Goal: Leave review/rating: Leave review/rating

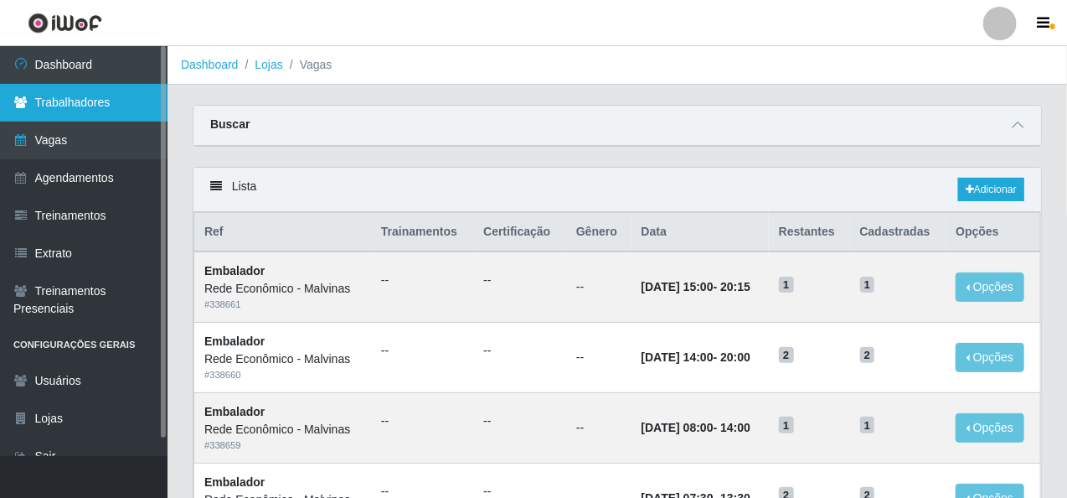
click at [127, 106] on link "Trabalhadores" at bounding box center [84, 103] width 168 height 38
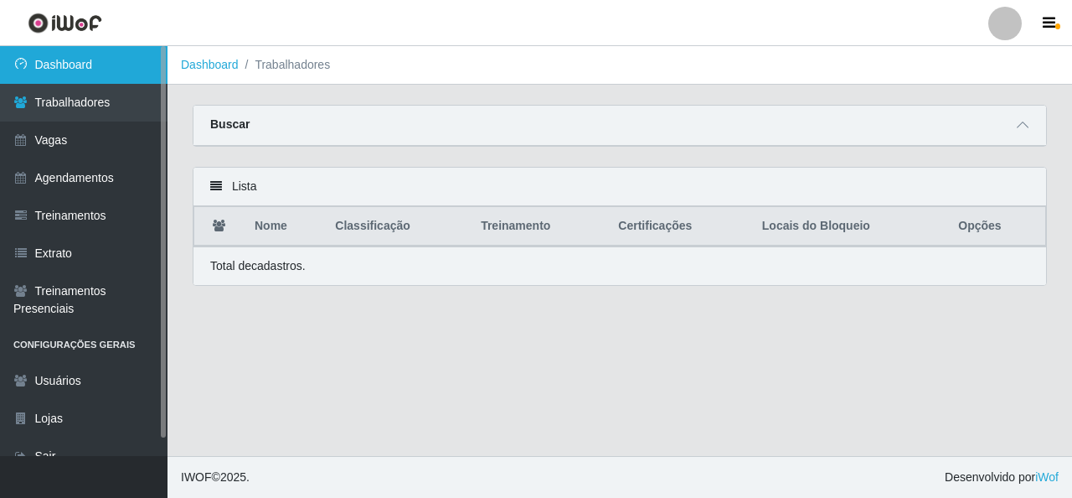
click at [127, 68] on link "Dashboard" at bounding box center [84, 65] width 168 height 38
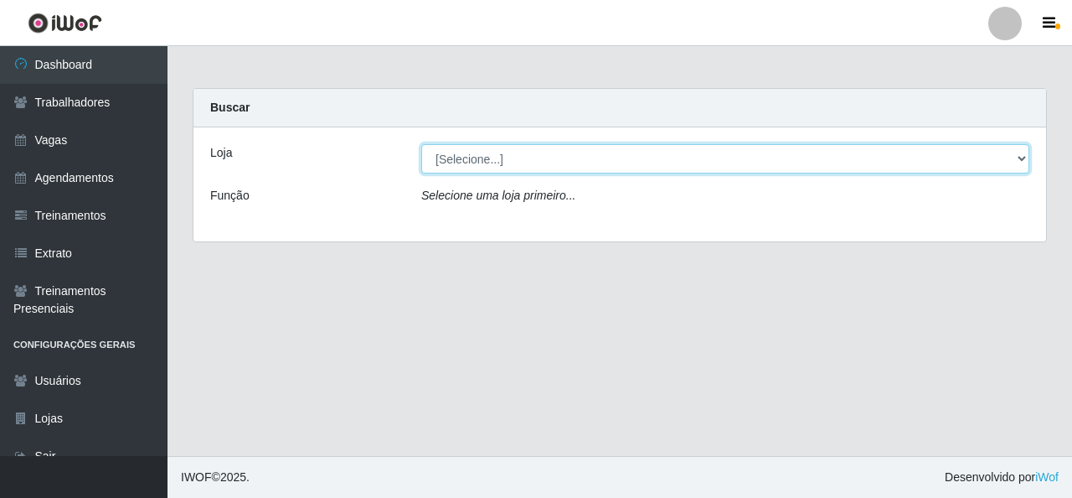
click at [539, 149] on select "[Selecione...] Rede Econômico - Malvinas Rede Econômico - Prata" at bounding box center [725, 158] width 608 height 29
select select "194"
click at [421, 144] on select "[Selecione...] Rede Econômico - Malvinas Rede Econômico - Prata" at bounding box center [725, 158] width 608 height 29
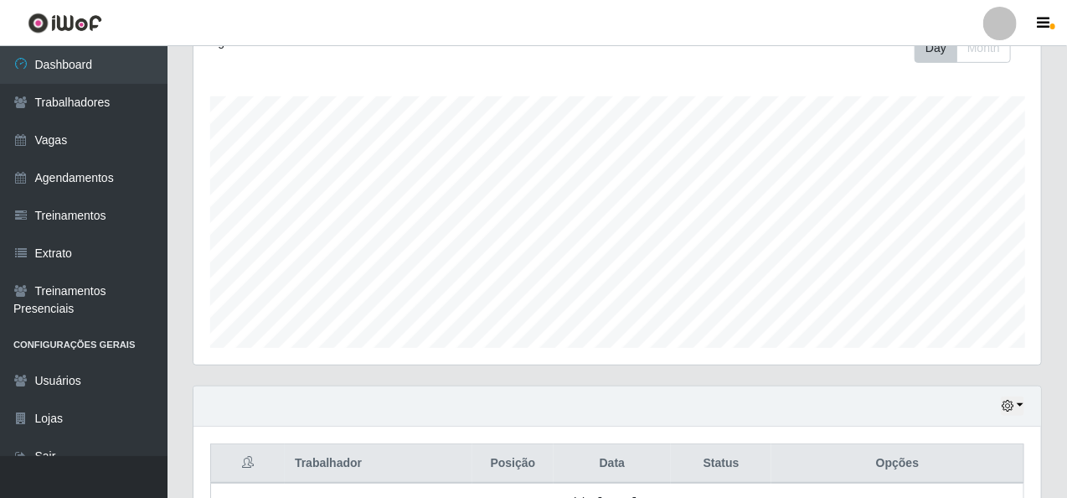
scroll to position [419, 0]
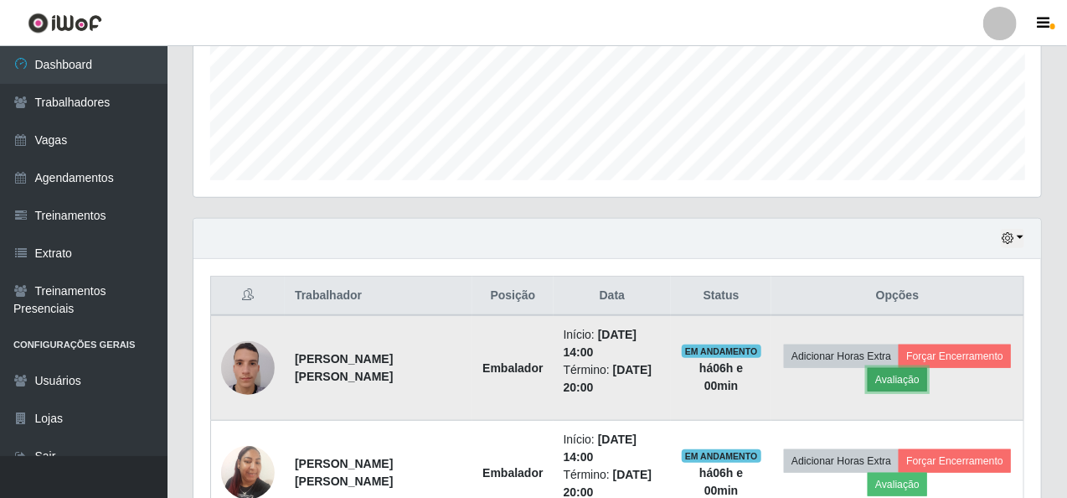
click at [895, 375] on button "Avaliação" at bounding box center [897, 379] width 59 height 23
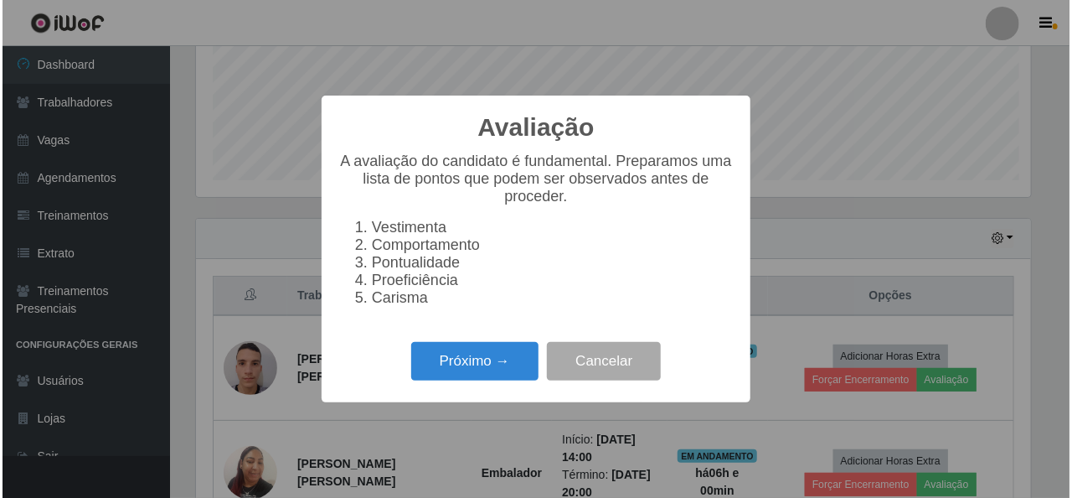
scroll to position [348, 841]
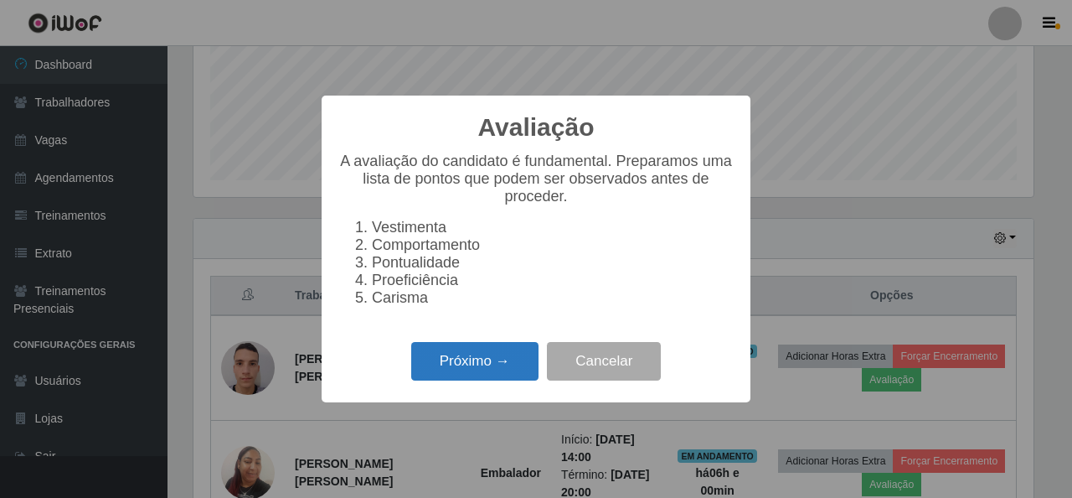
click at [473, 373] on button "Próximo →" at bounding box center [474, 361] width 127 height 39
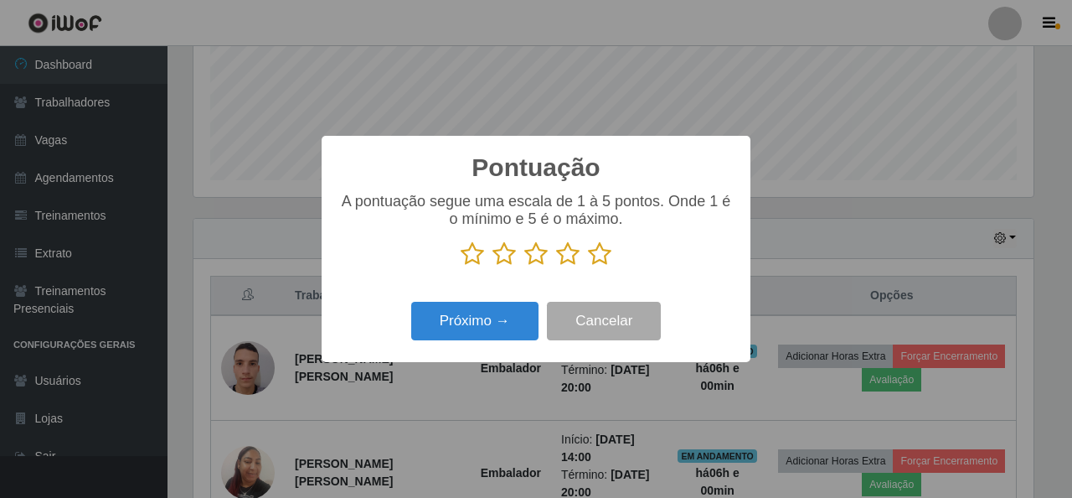
scroll to position [837444, 836950]
click at [597, 250] on icon at bounding box center [599, 253] width 23 height 25
click at [588, 266] on input "radio" at bounding box center [588, 266] width 0 height 0
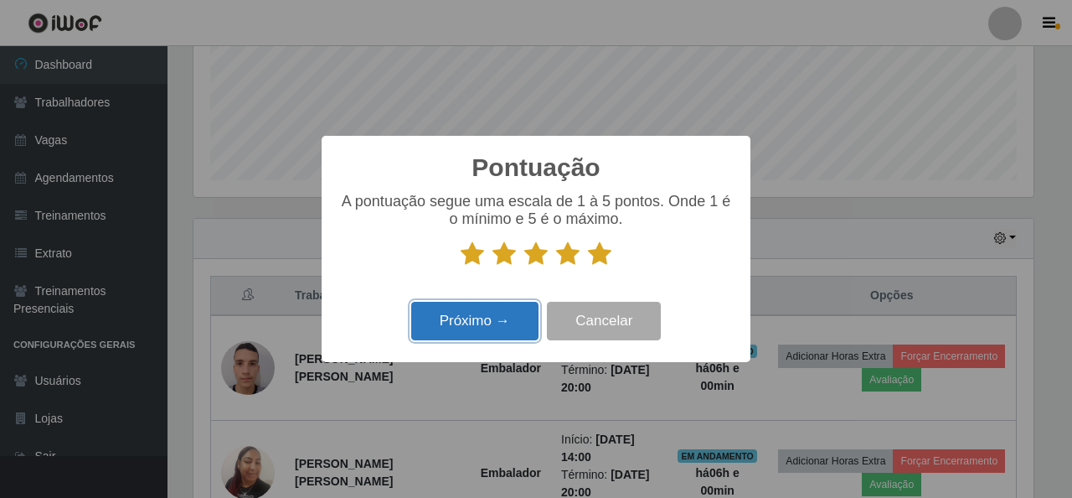
click at [480, 319] on button "Próximo →" at bounding box center [474, 321] width 127 height 39
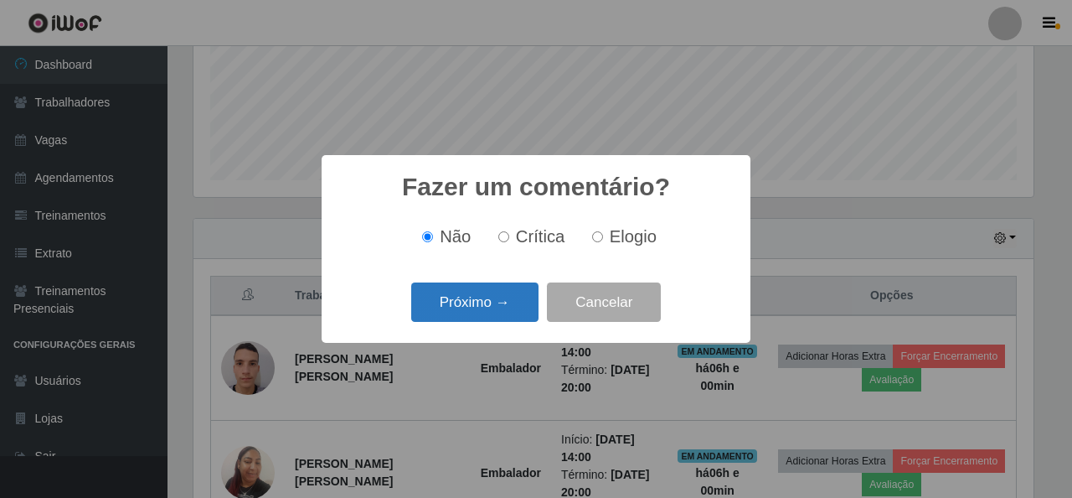
click at [496, 302] on button "Próximo →" at bounding box center [474, 301] width 127 height 39
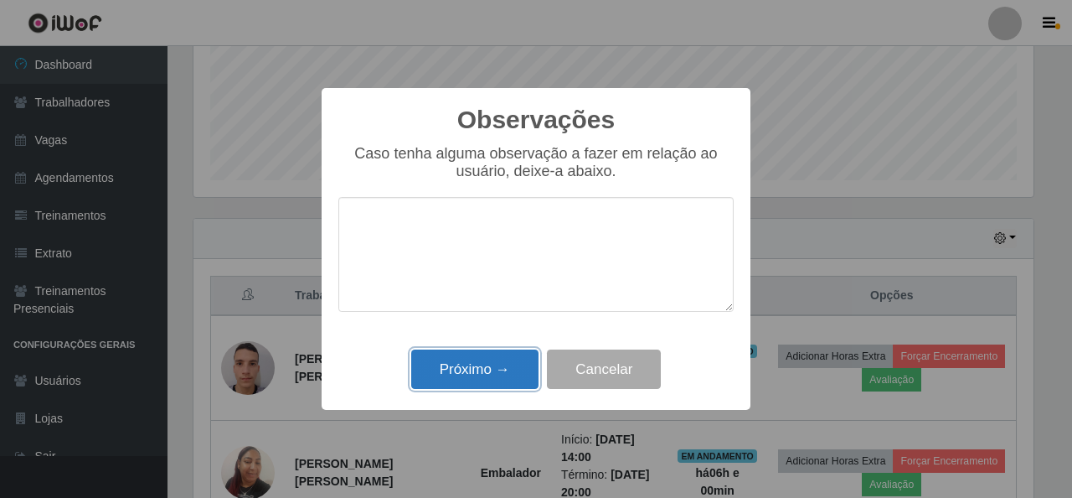
click at [476, 378] on button "Próximo →" at bounding box center [474, 368] width 127 height 39
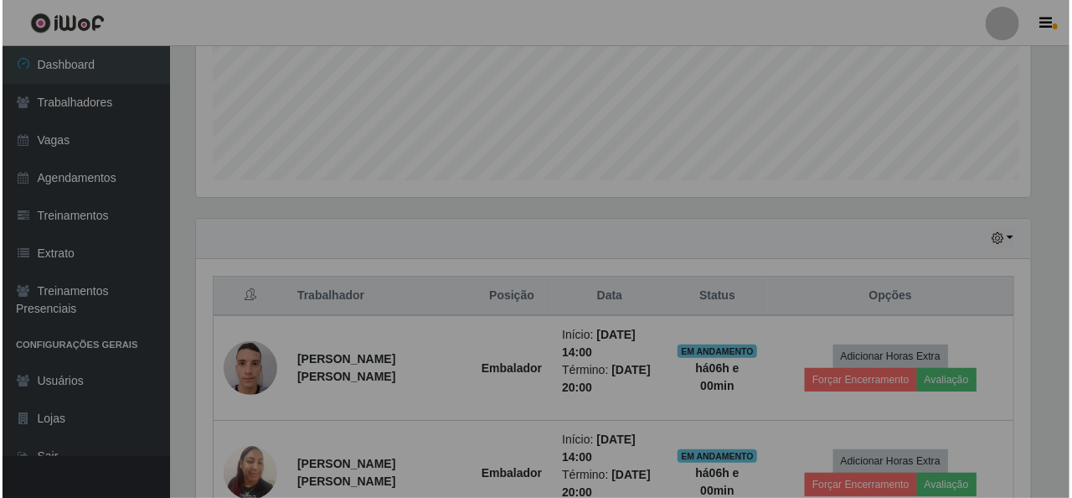
scroll to position [348, 848]
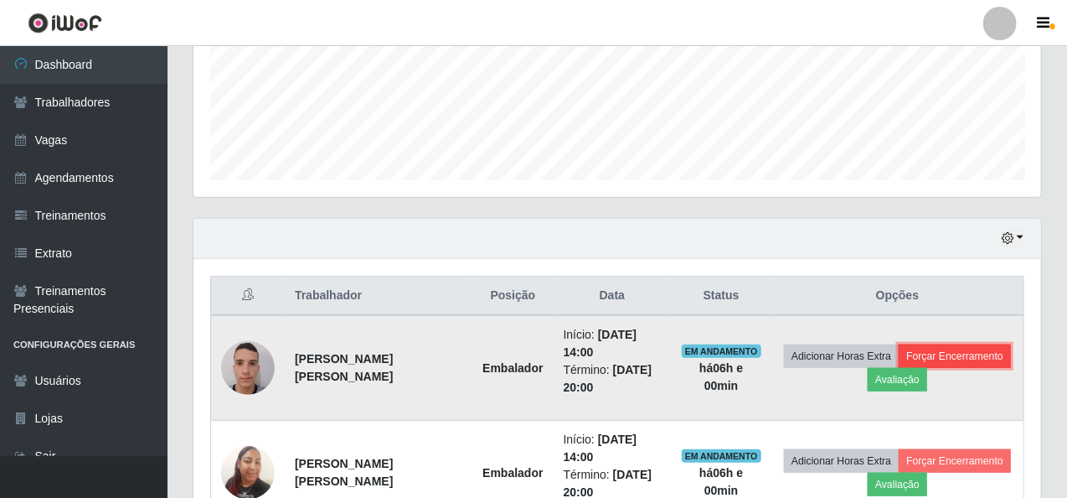
click at [948, 346] on button "Forçar Encerramento" at bounding box center [955, 355] width 112 height 23
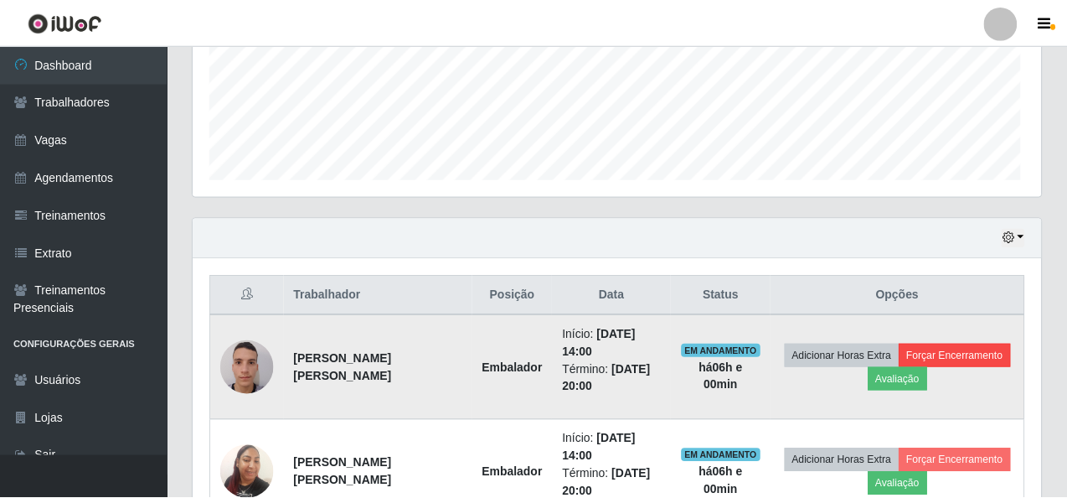
scroll to position [348, 841]
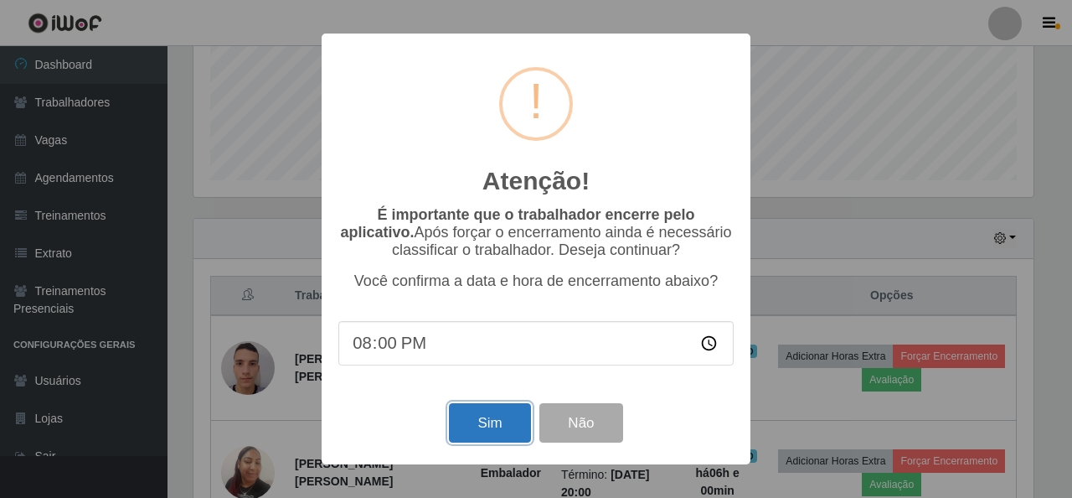
click at [489, 430] on button "Sim" at bounding box center [489, 422] width 81 height 39
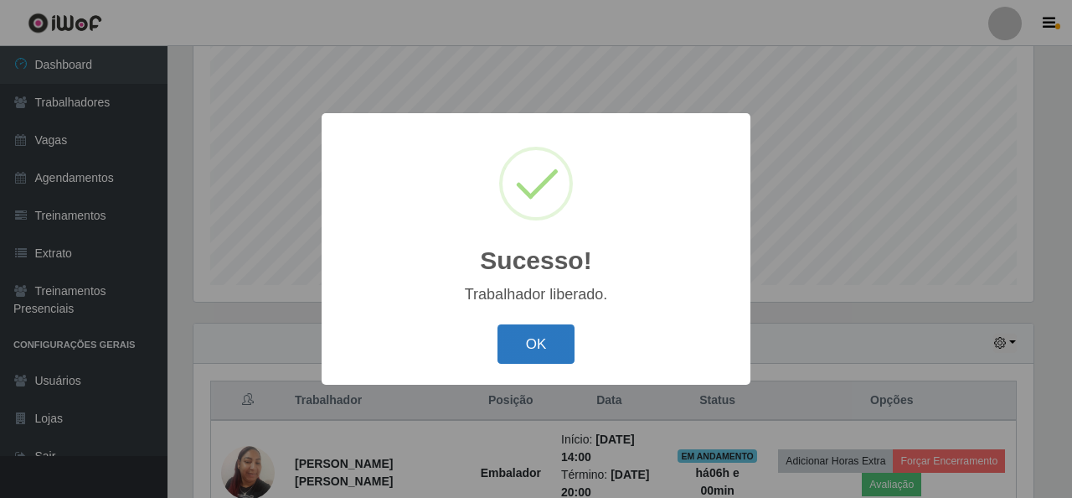
click at [537, 343] on button "OK" at bounding box center [537, 343] width 78 height 39
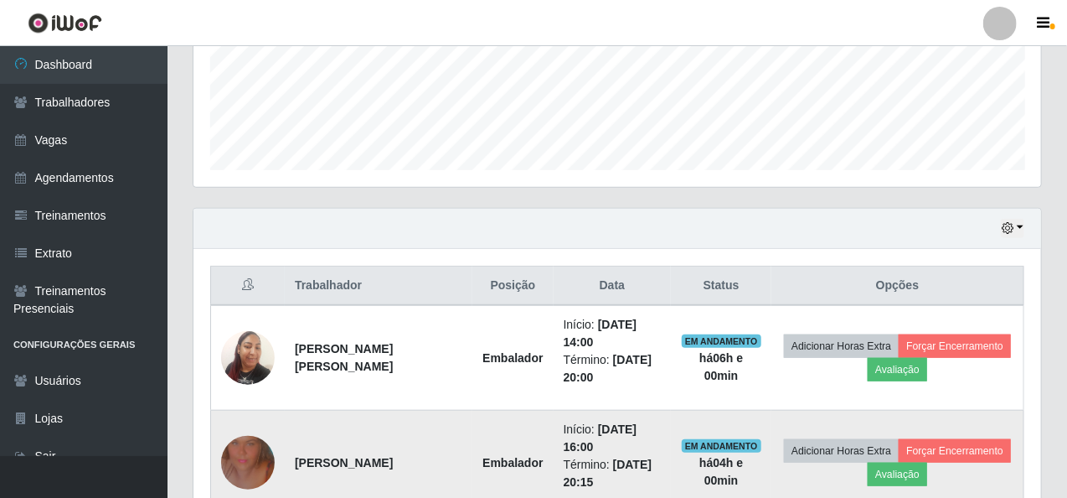
scroll to position [482, 0]
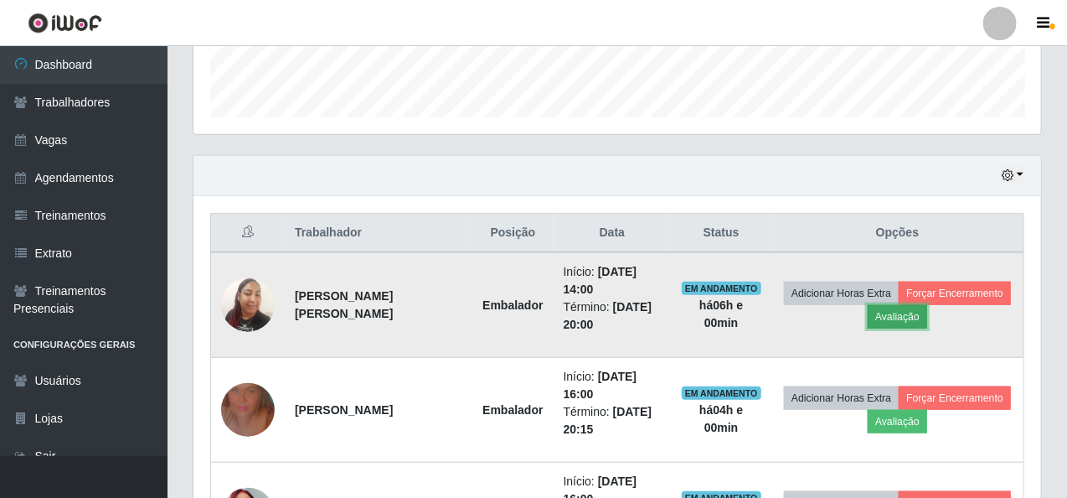
click at [891, 313] on button "Avaliação" at bounding box center [897, 316] width 59 height 23
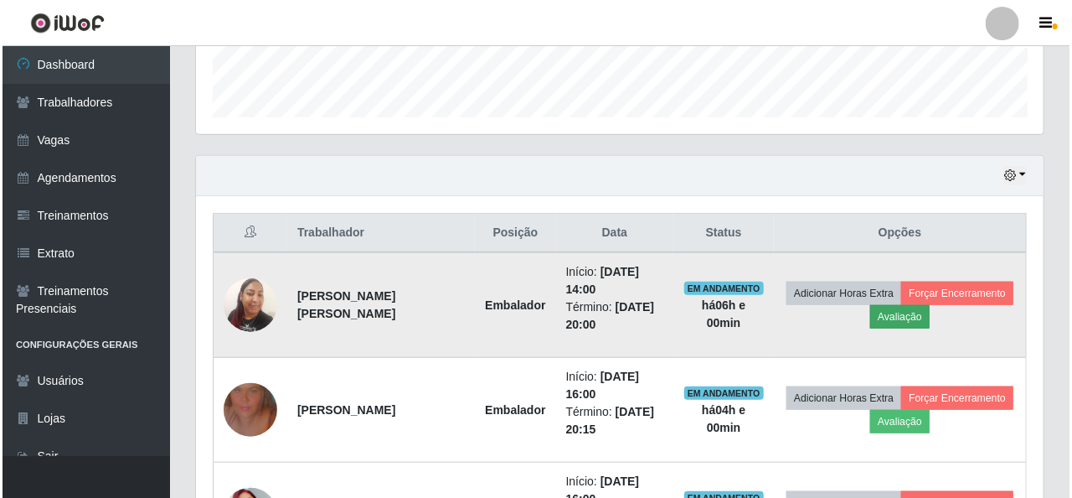
scroll to position [348, 841]
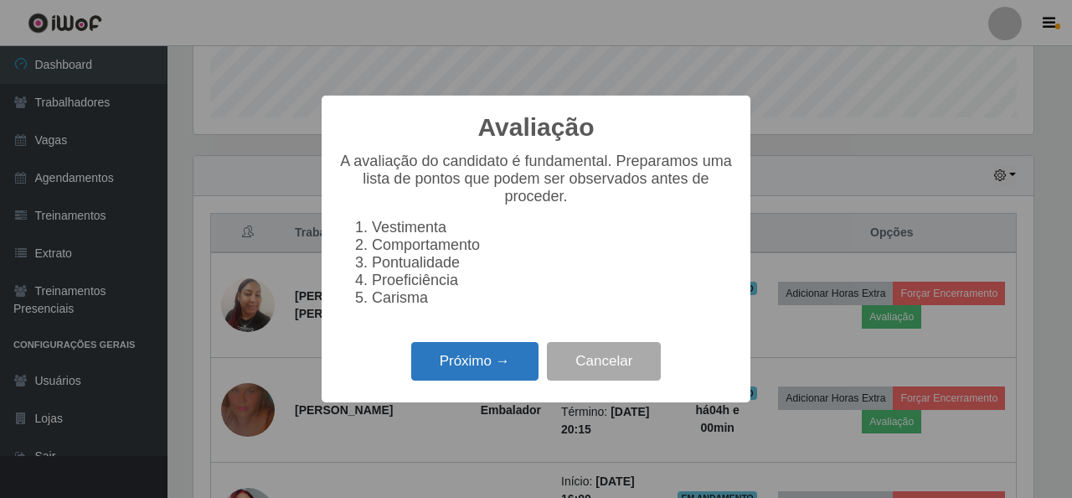
click at [464, 374] on button "Próximo →" at bounding box center [474, 361] width 127 height 39
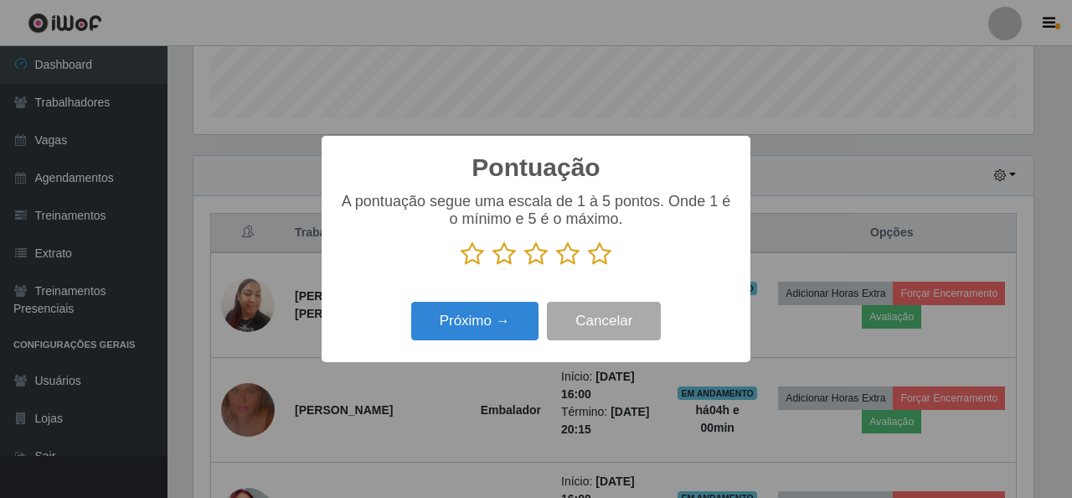
click at [601, 253] on icon at bounding box center [599, 253] width 23 height 25
click at [588, 266] on input "radio" at bounding box center [588, 266] width 0 height 0
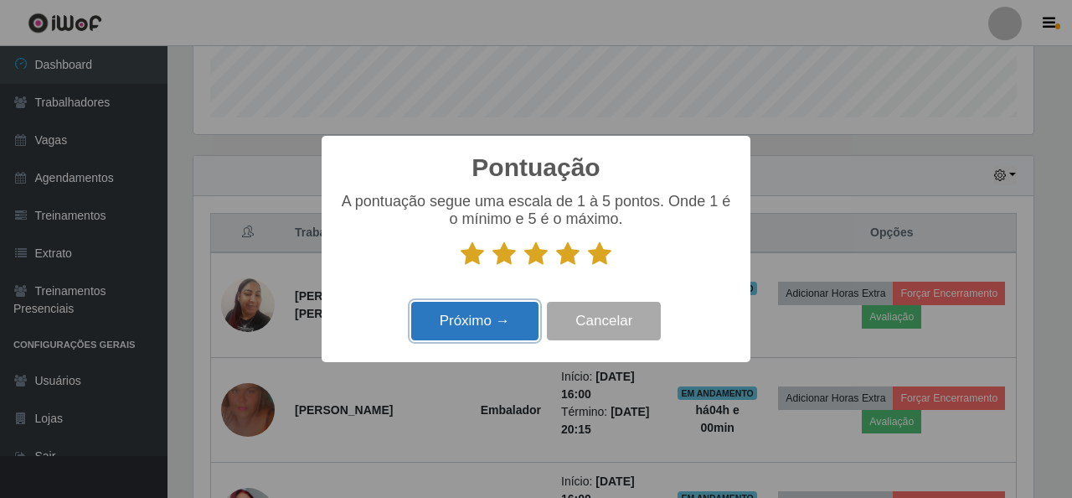
click at [460, 323] on button "Próximo →" at bounding box center [474, 321] width 127 height 39
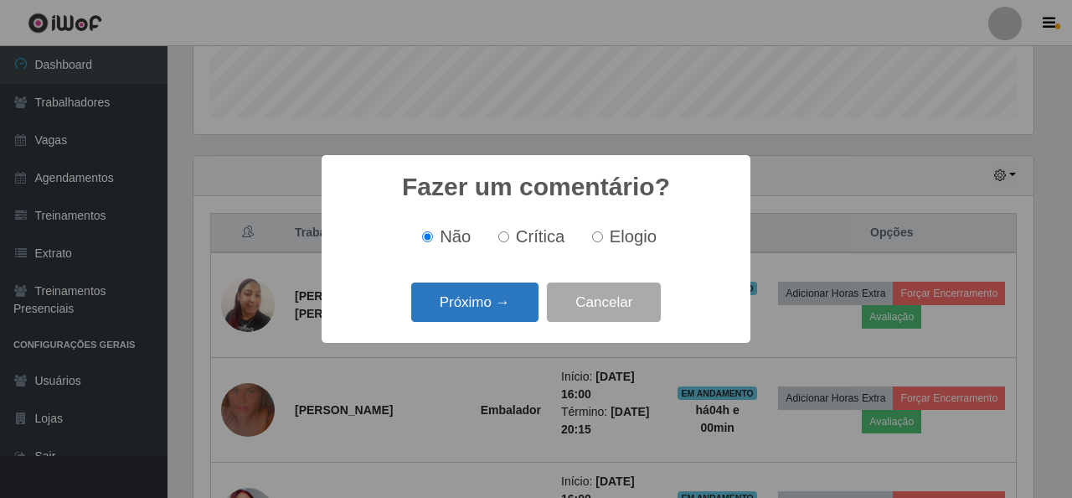
click at [466, 322] on button "Próximo →" at bounding box center [474, 301] width 127 height 39
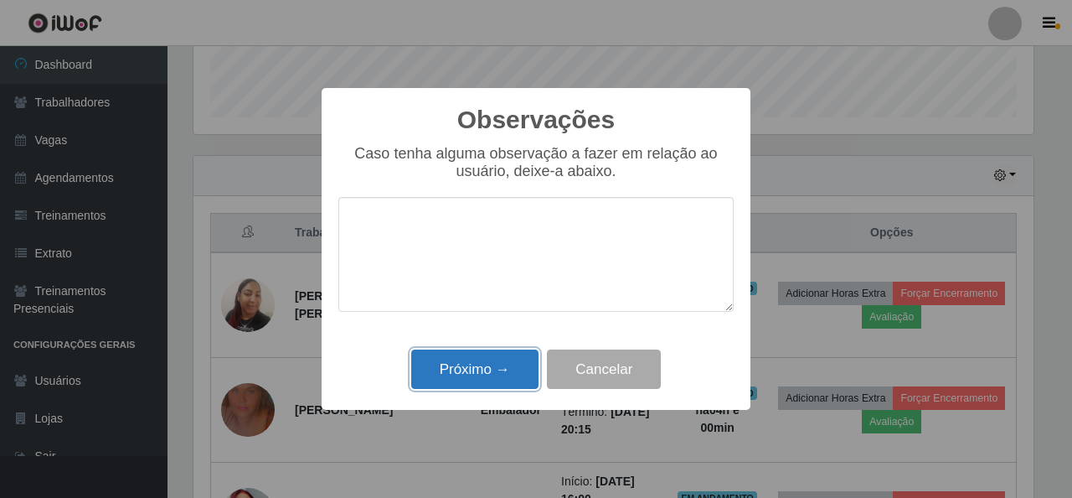
click at [471, 376] on button "Próximo →" at bounding box center [474, 368] width 127 height 39
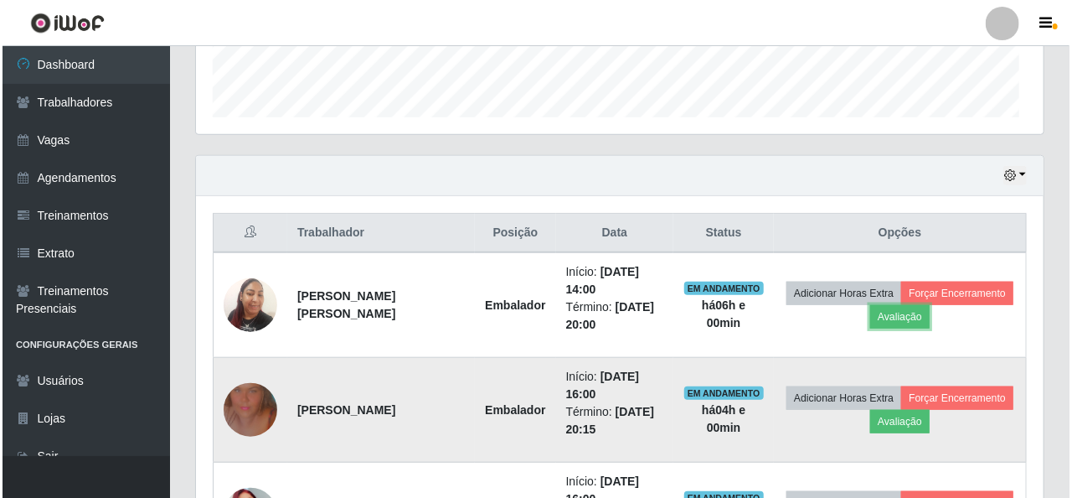
scroll to position [348, 848]
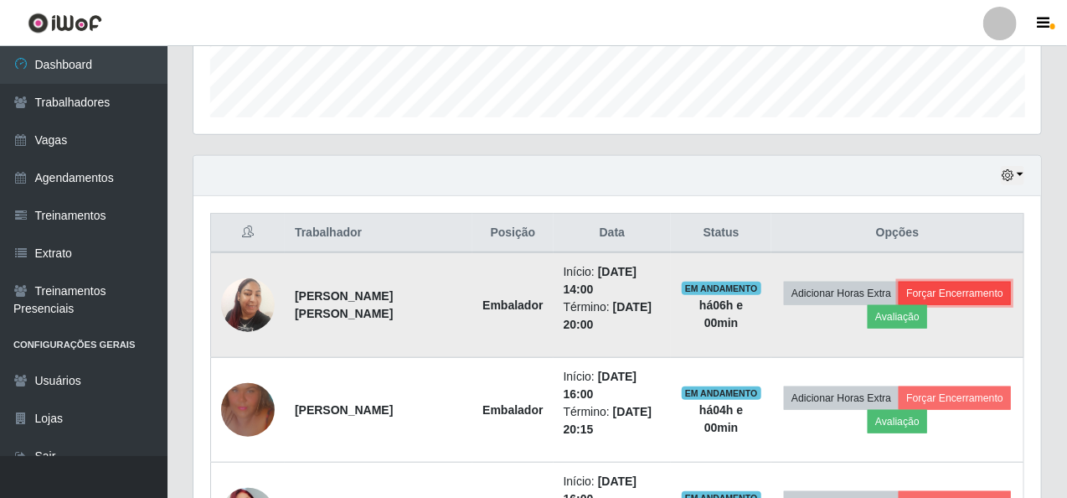
click at [989, 287] on button "Forçar Encerramento" at bounding box center [955, 292] width 112 height 23
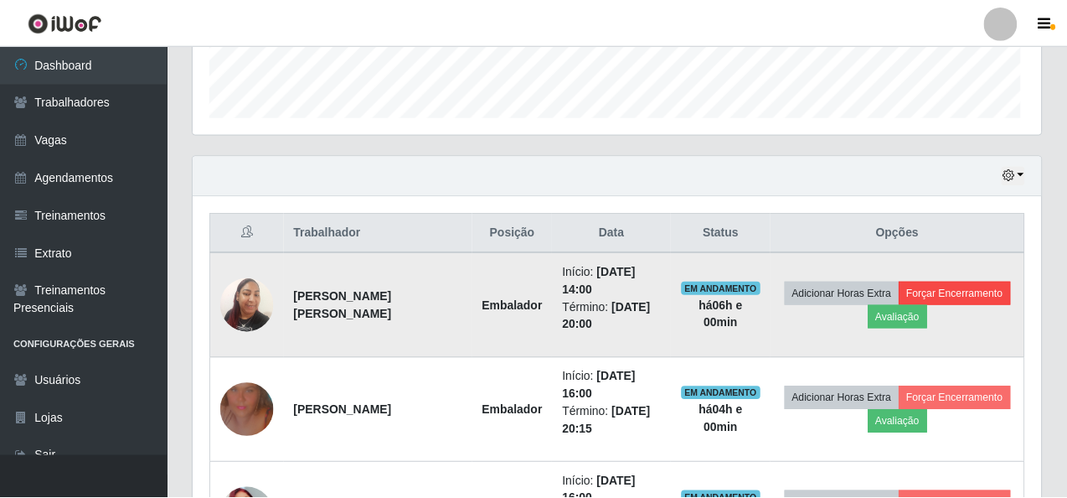
scroll to position [348, 841]
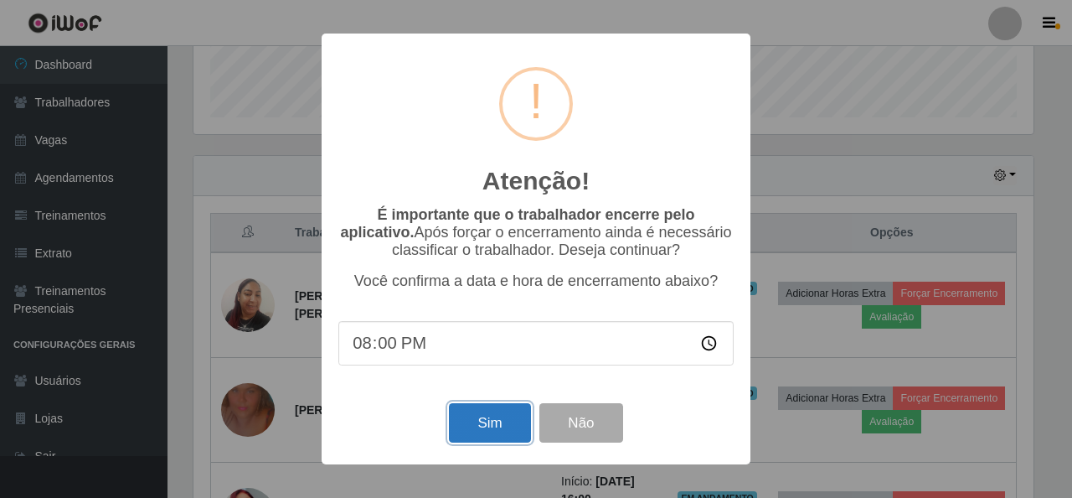
click at [493, 431] on button "Sim" at bounding box center [489, 422] width 81 height 39
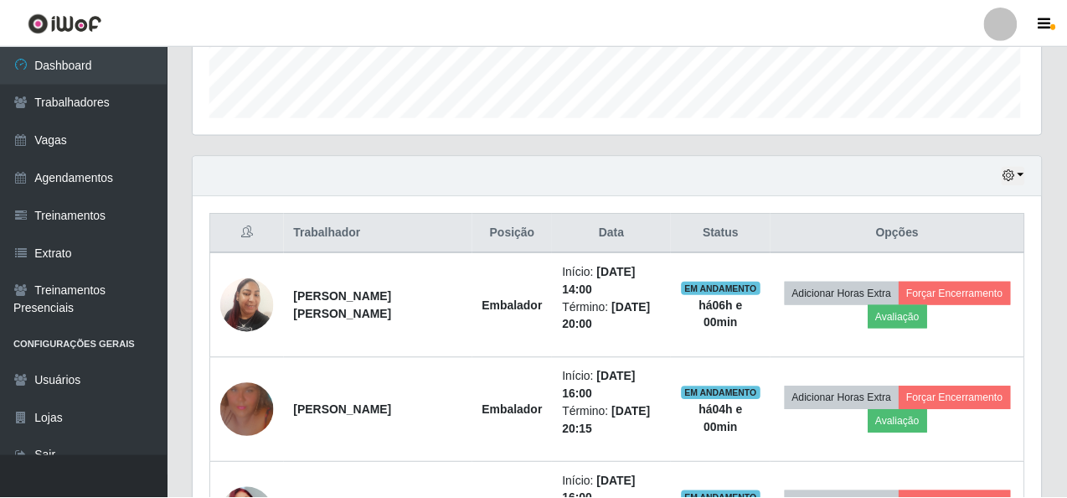
scroll to position [0, 0]
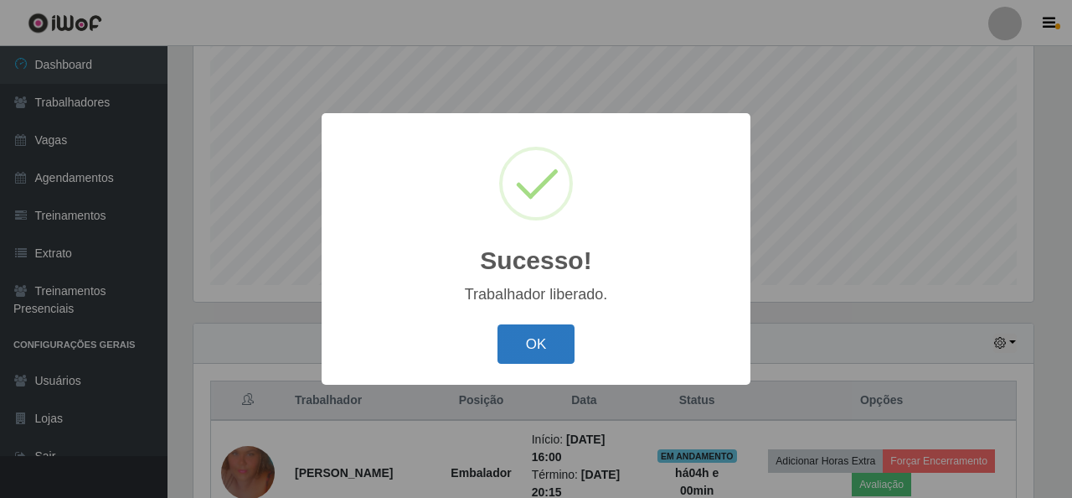
click at [529, 349] on button "OK" at bounding box center [537, 343] width 78 height 39
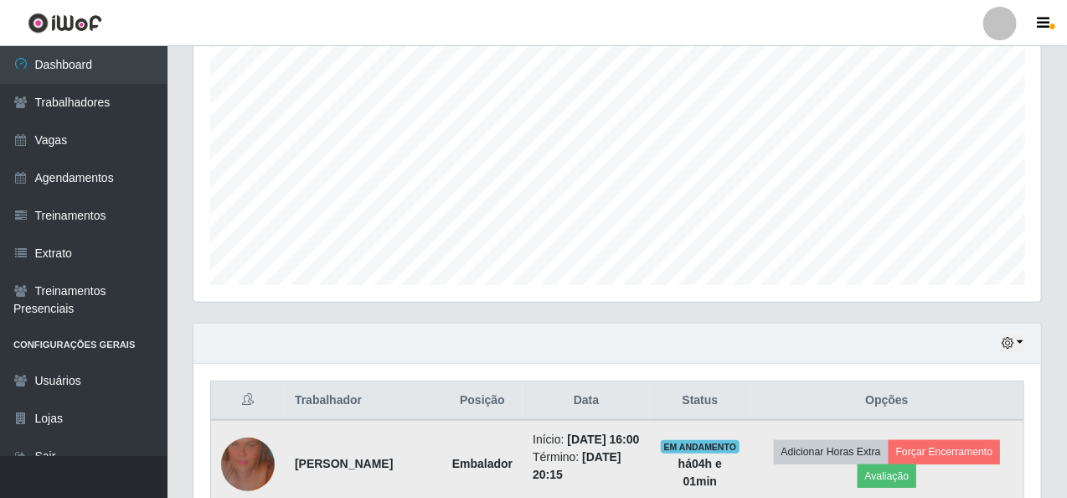
click at [877, 493] on td "Adicionar Horas Extra Forçar Encerramento Avaliação" at bounding box center [887, 464] width 273 height 88
click at [888, 481] on button "Avaliação" at bounding box center [887, 475] width 59 height 23
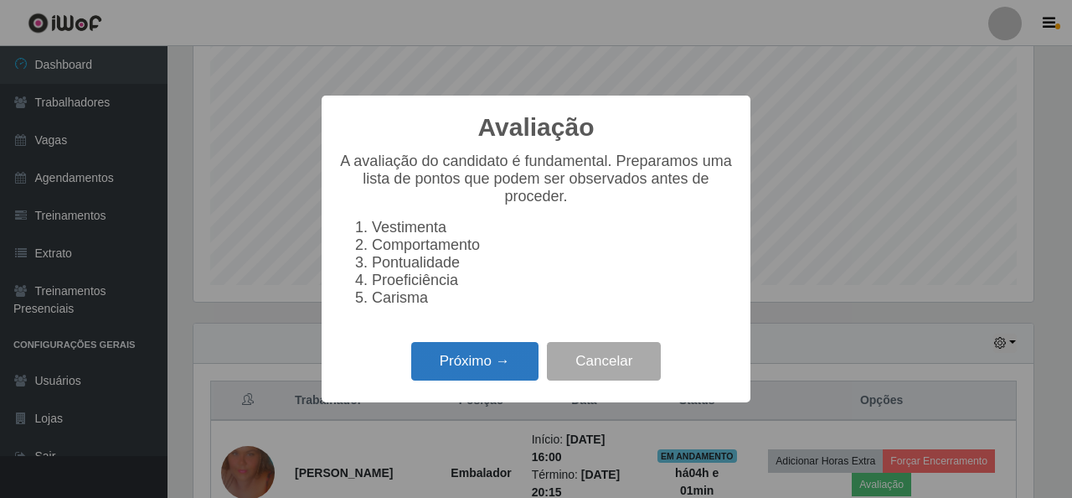
click at [459, 366] on button "Próximo →" at bounding box center [474, 361] width 127 height 39
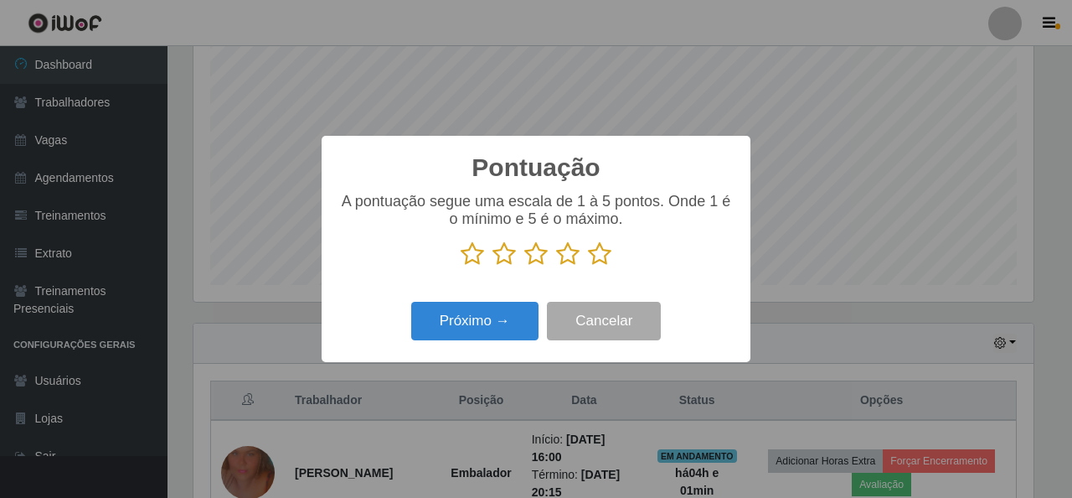
drag, startPoint x: 599, startPoint y: 256, endPoint x: 549, endPoint y: 280, distance: 55.8
click at [598, 256] on icon at bounding box center [599, 253] width 23 height 25
click at [588, 266] on input "radio" at bounding box center [588, 266] width 0 height 0
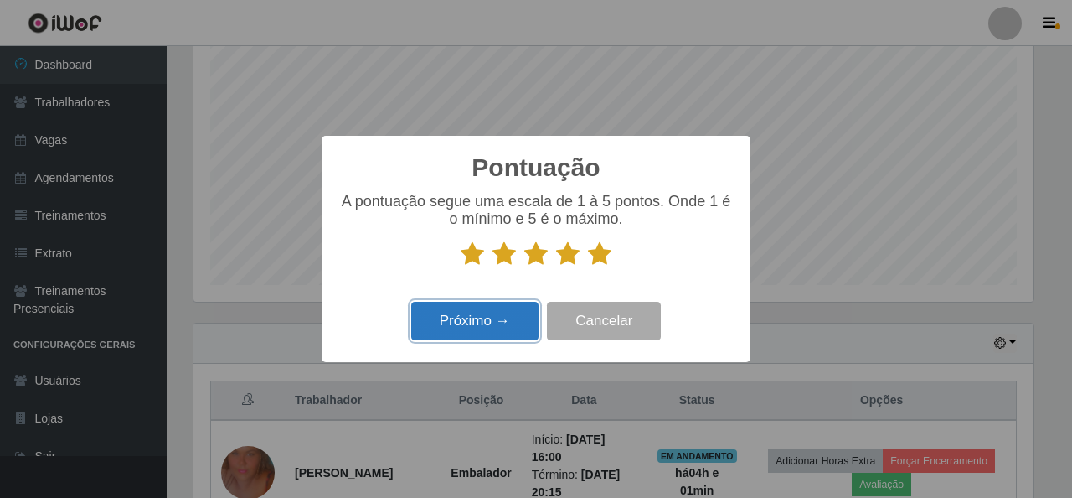
click at [500, 314] on button "Próximo →" at bounding box center [474, 321] width 127 height 39
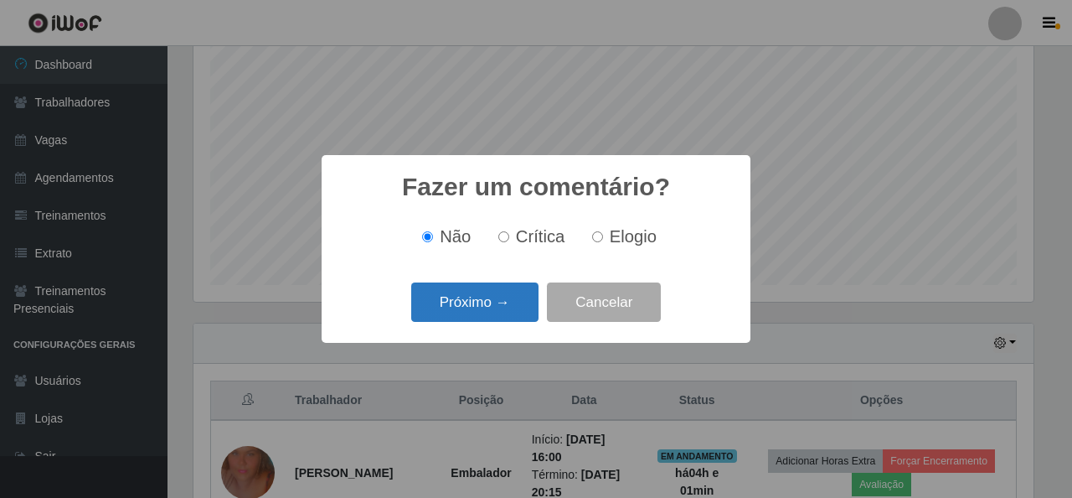
click at [504, 311] on button "Próximo →" at bounding box center [474, 301] width 127 height 39
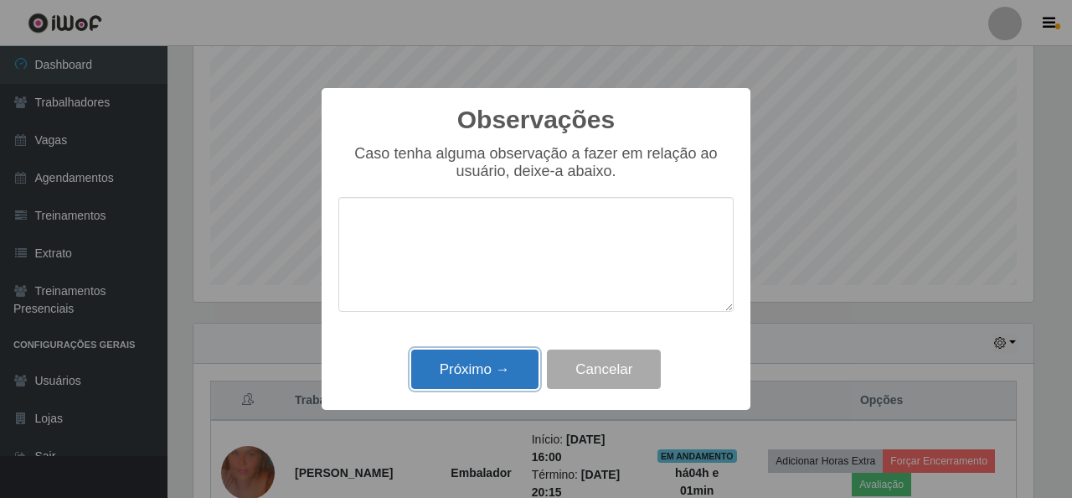
click at [488, 366] on button "Próximo →" at bounding box center [474, 368] width 127 height 39
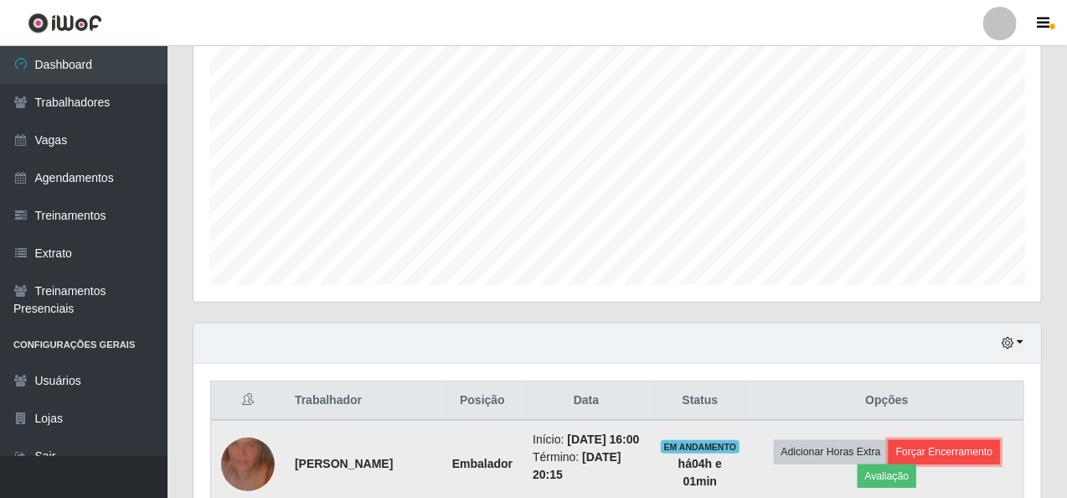
click at [962, 457] on button "Forçar Encerramento" at bounding box center [945, 451] width 112 height 23
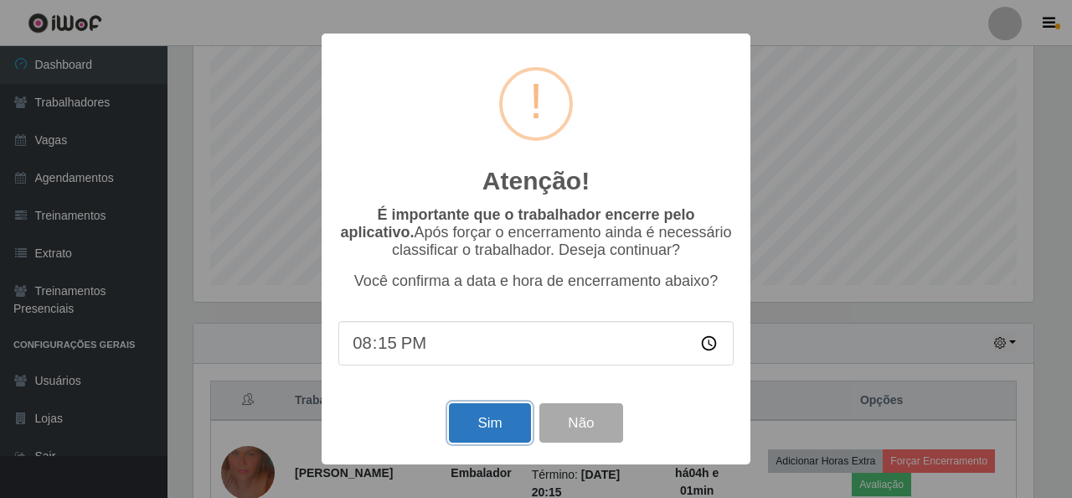
click at [492, 426] on button "Sim" at bounding box center [489, 422] width 81 height 39
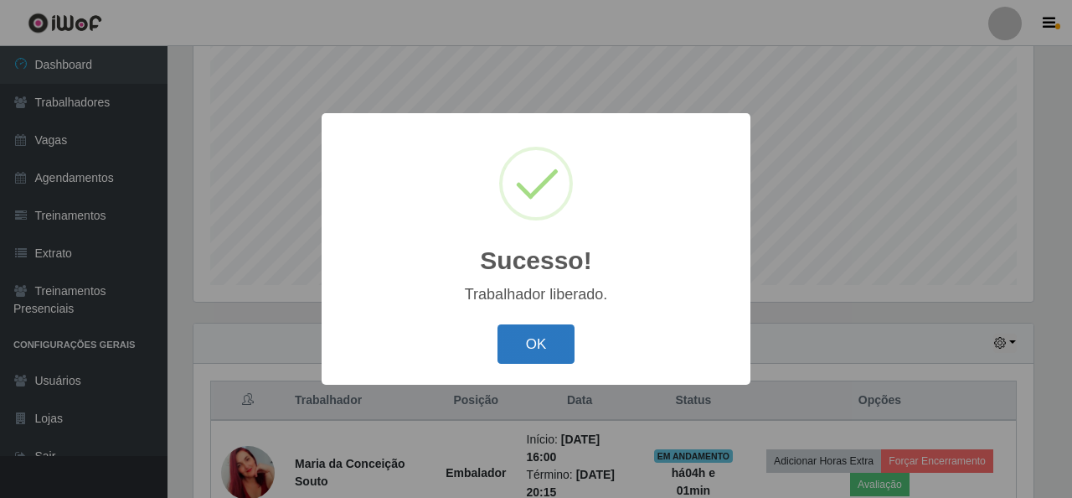
click at [519, 351] on button "OK" at bounding box center [537, 343] width 78 height 39
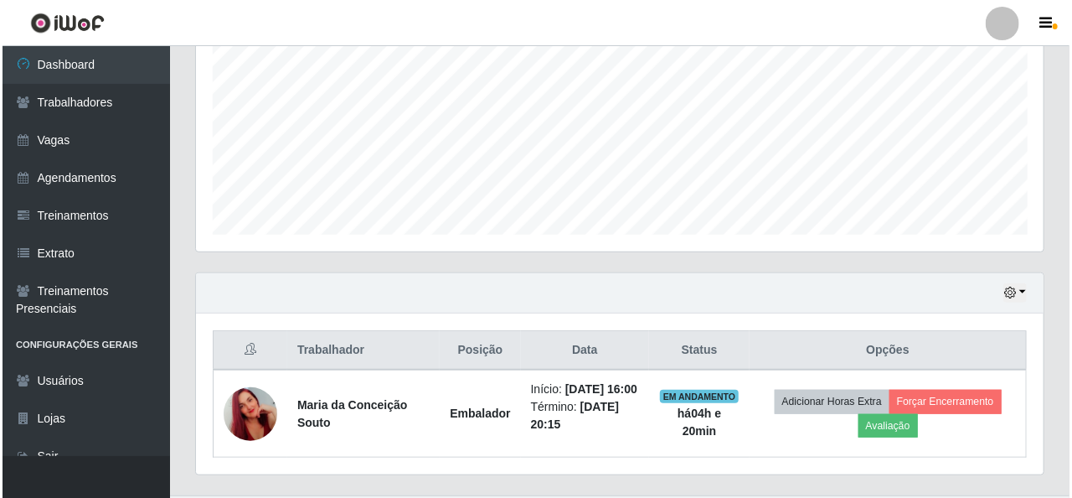
scroll to position [419, 0]
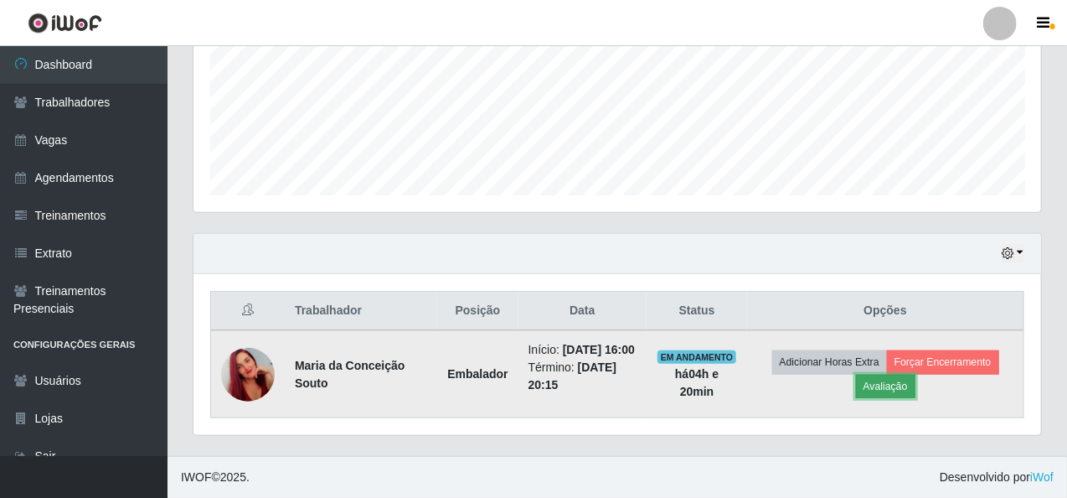
click at [900, 375] on button "Avaliação" at bounding box center [885, 385] width 59 height 23
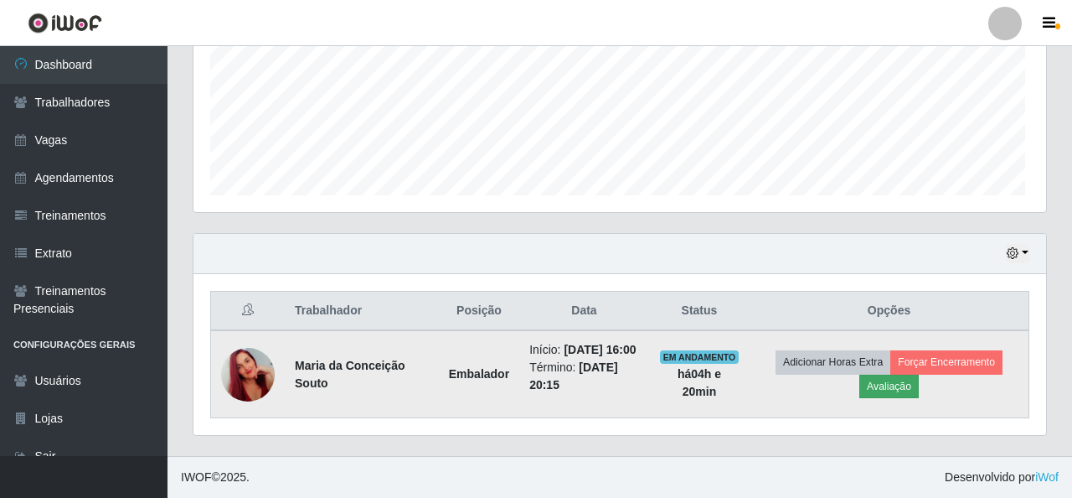
scroll to position [348, 841]
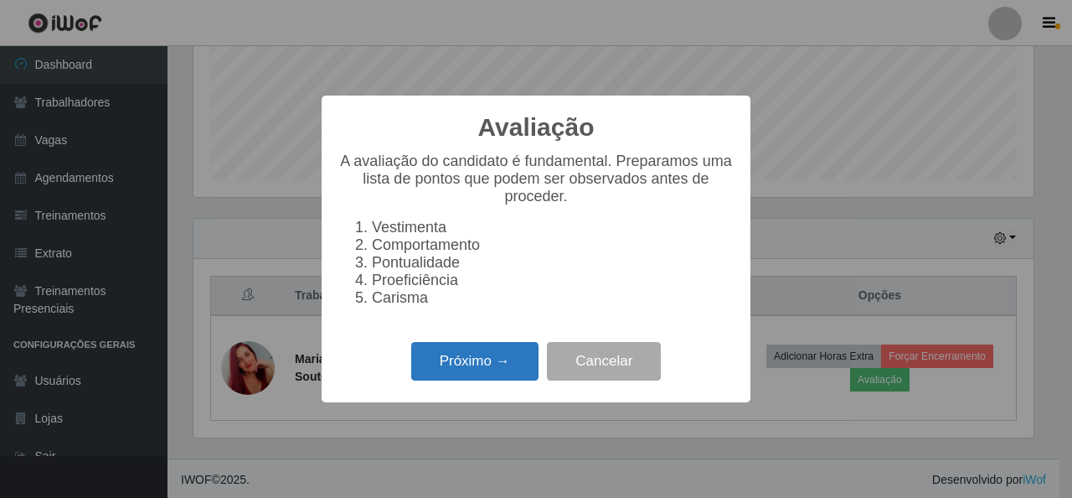
click at [517, 375] on button "Próximo →" at bounding box center [474, 361] width 127 height 39
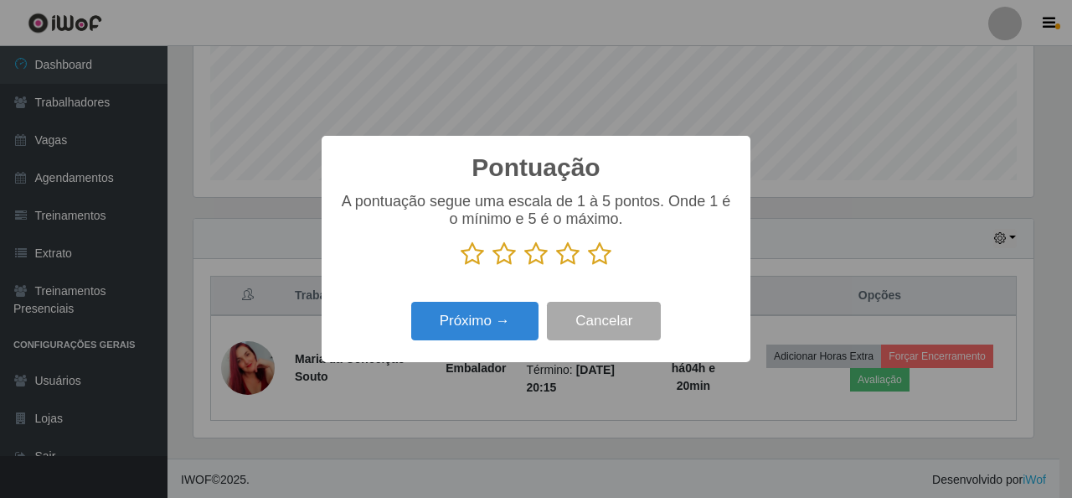
scroll to position [837444, 836950]
click at [613, 250] on p at bounding box center [535, 253] width 395 height 25
click at [598, 252] on icon at bounding box center [599, 253] width 23 height 25
click at [588, 266] on input "radio" at bounding box center [588, 266] width 0 height 0
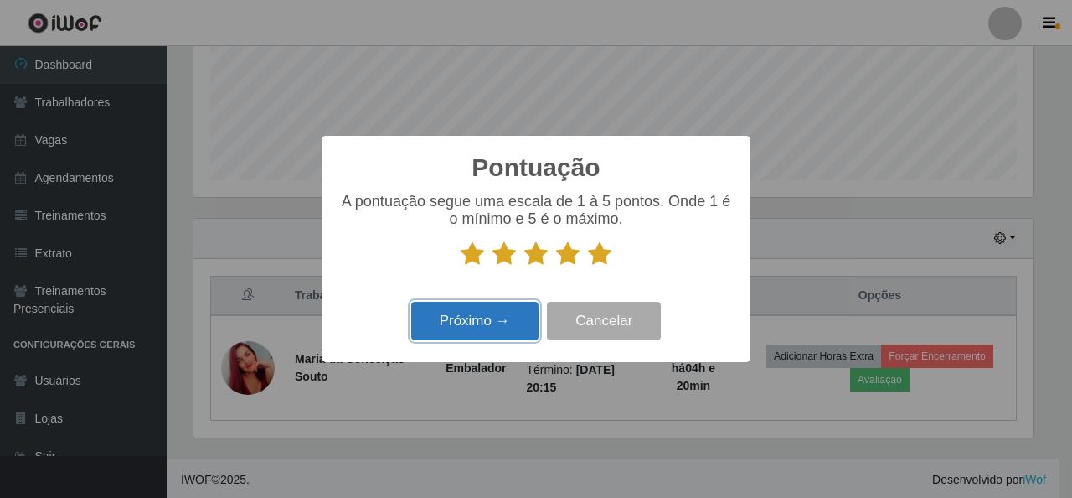
click at [494, 316] on button "Próximo →" at bounding box center [474, 321] width 127 height 39
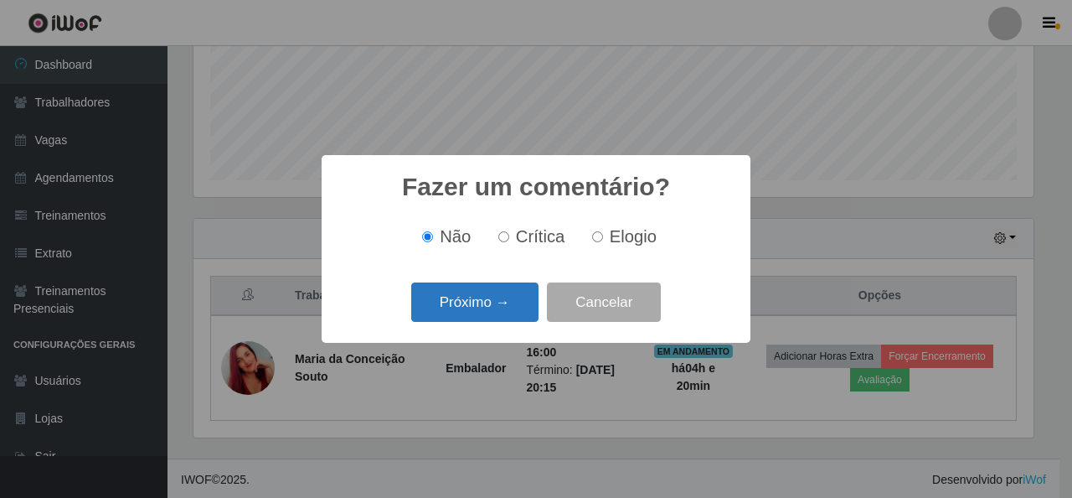
click at [509, 315] on button "Próximo →" at bounding box center [474, 301] width 127 height 39
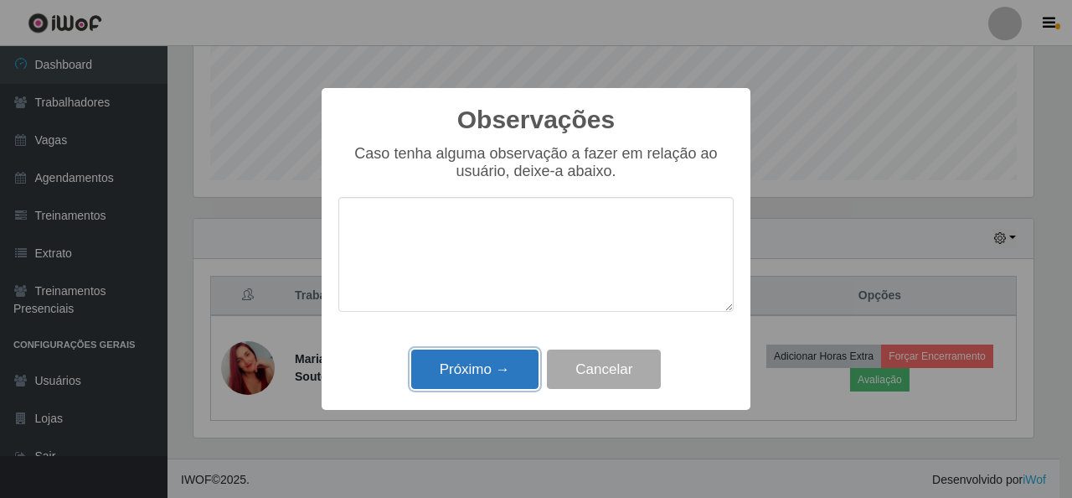
click at [516, 363] on button "Próximo →" at bounding box center [474, 368] width 127 height 39
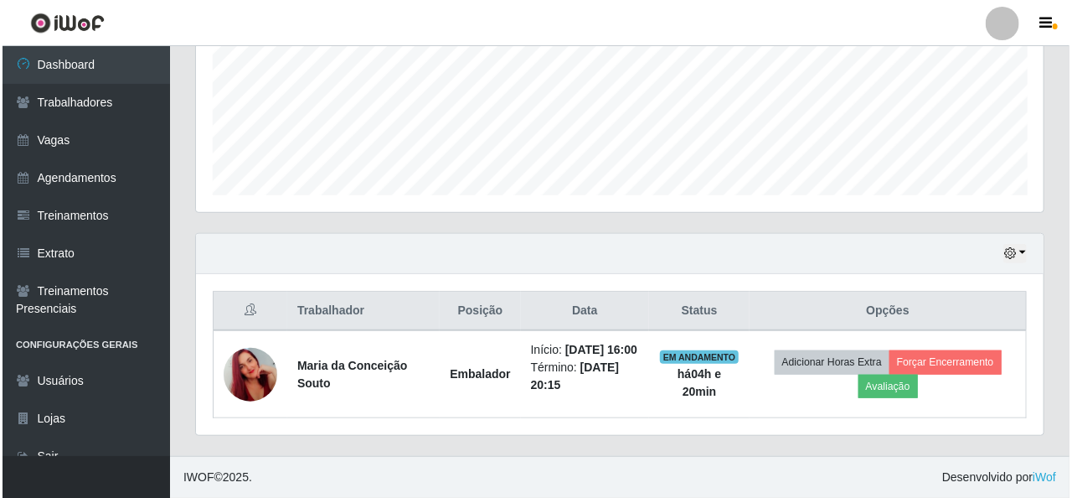
scroll to position [348, 848]
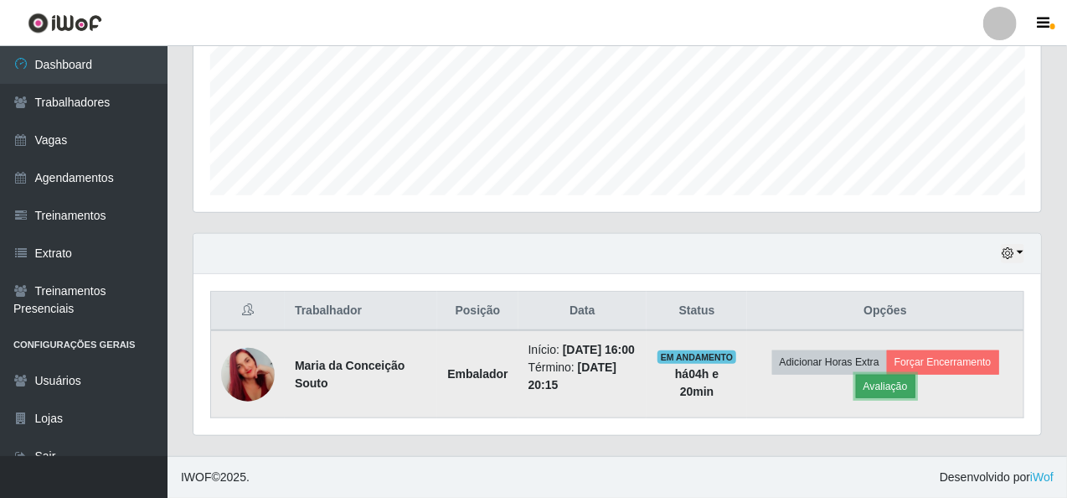
click at [897, 374] on button "Avaliação" at bounding box center [885, 385] width 59 height 23
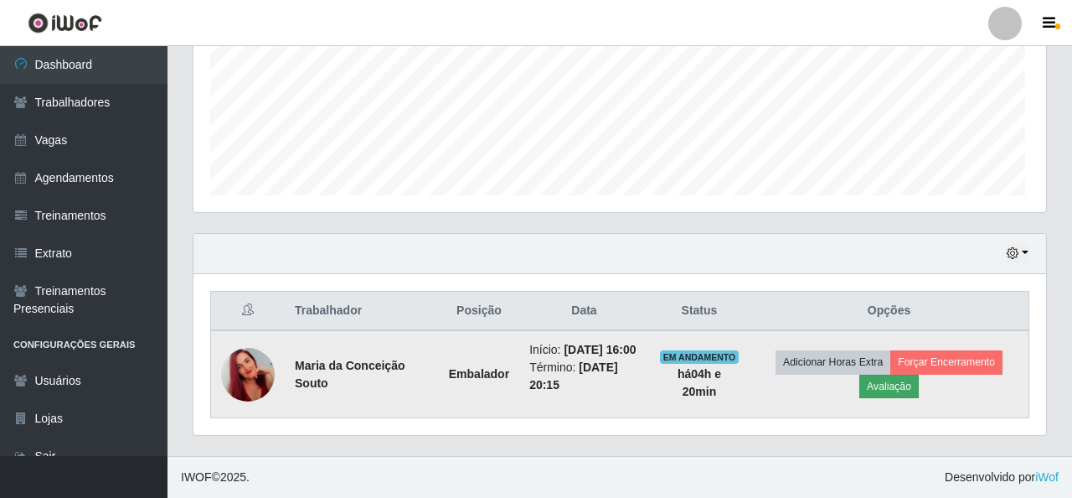
scroll to position [348, 841]
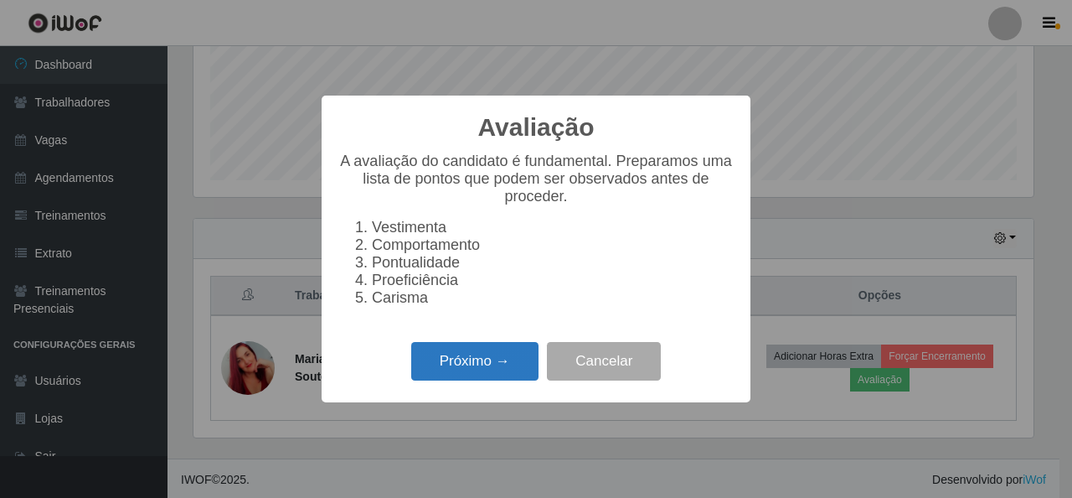
click at [524, 360] on button "Próximo →" at bounding box center [474, 361] width 127 height 39
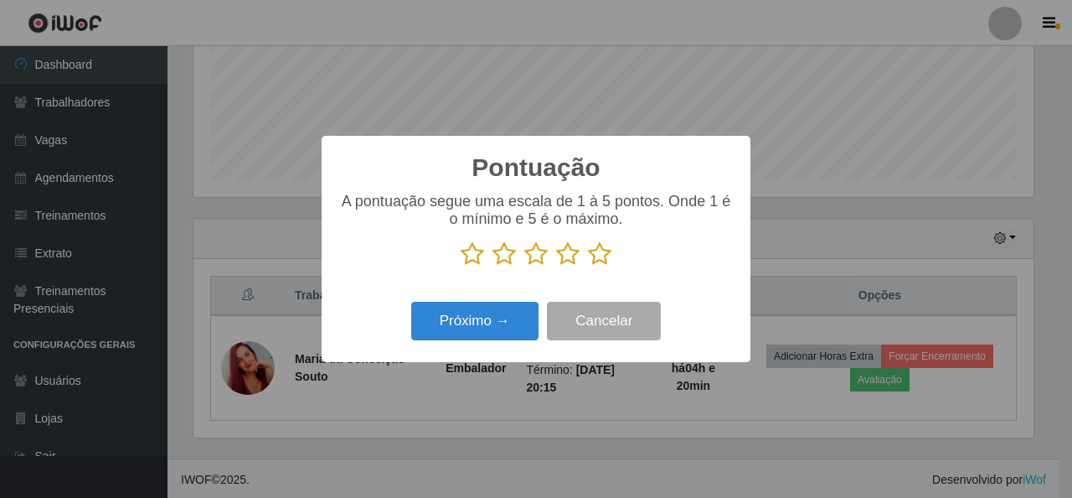
click at [605, 257] on icon at bounding box center [599, 253] width 23 height 25
click at [588, 266] on input "radio" at bounding box center [588, 266] width 0 height 0
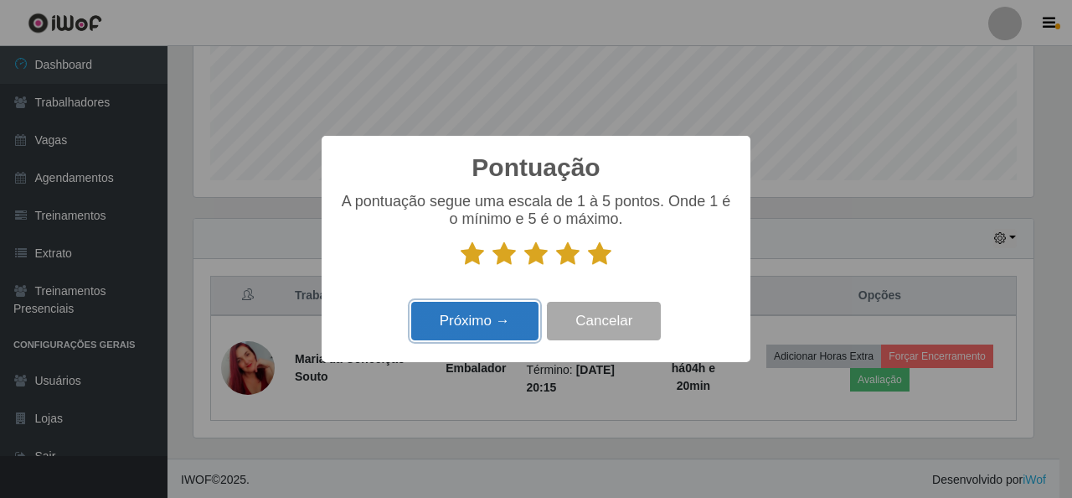
click at [493, 314] on button "Próximo →" at bounding box center [474, 321] width 127 height 39
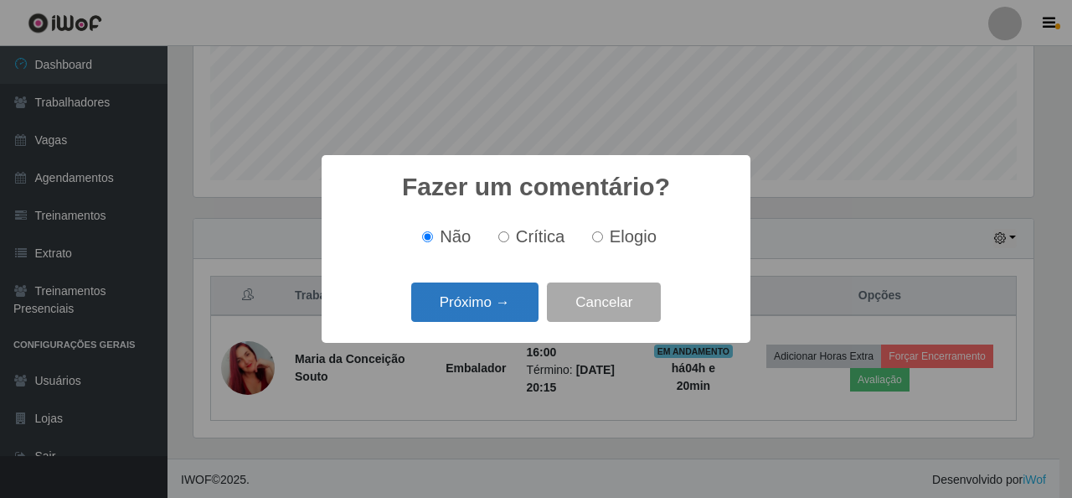
click at [488, 310] on button "Próximo →" at bounding box center [474, 301] width 127 height 39
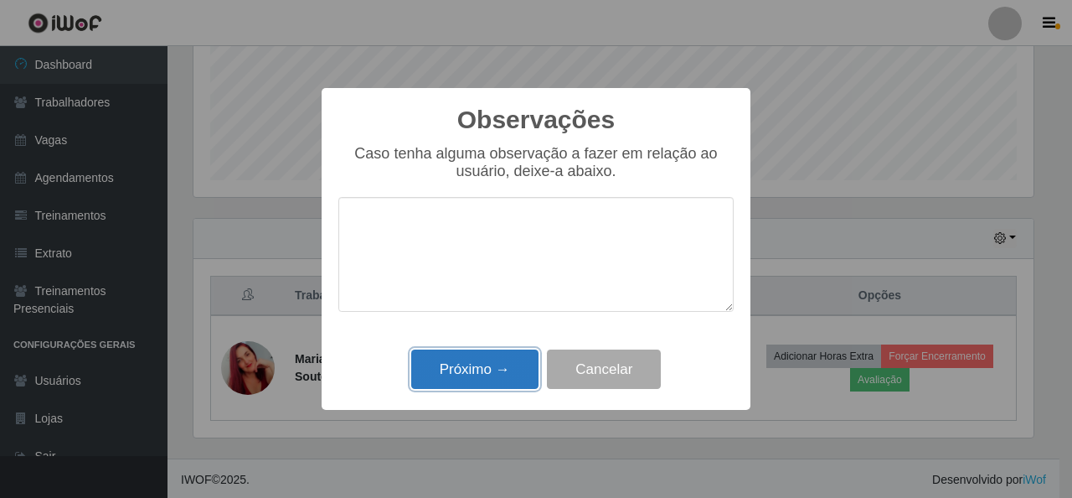
click at [497, 366] on button "Próximo →" at bounding box center [474, 368] width 127 height 39
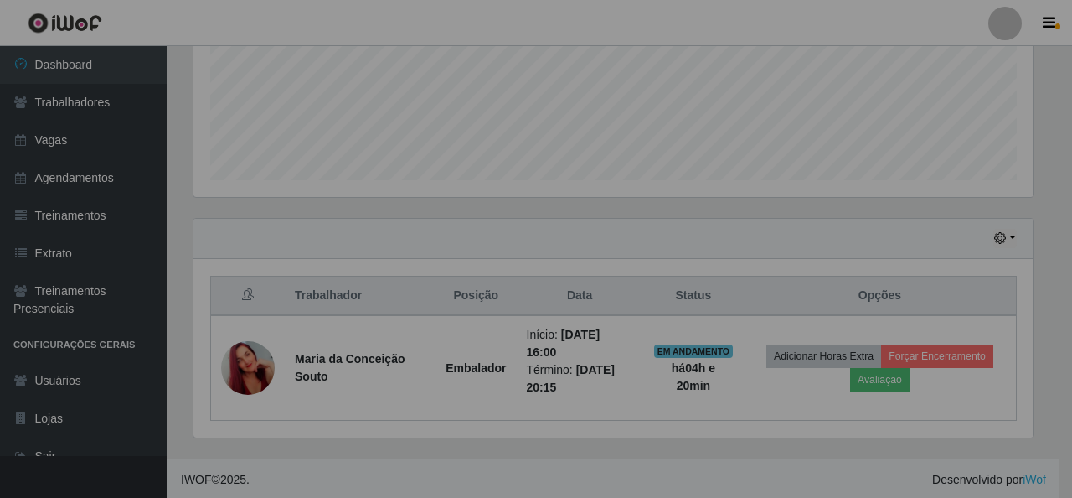
scroll to position [348, 848]
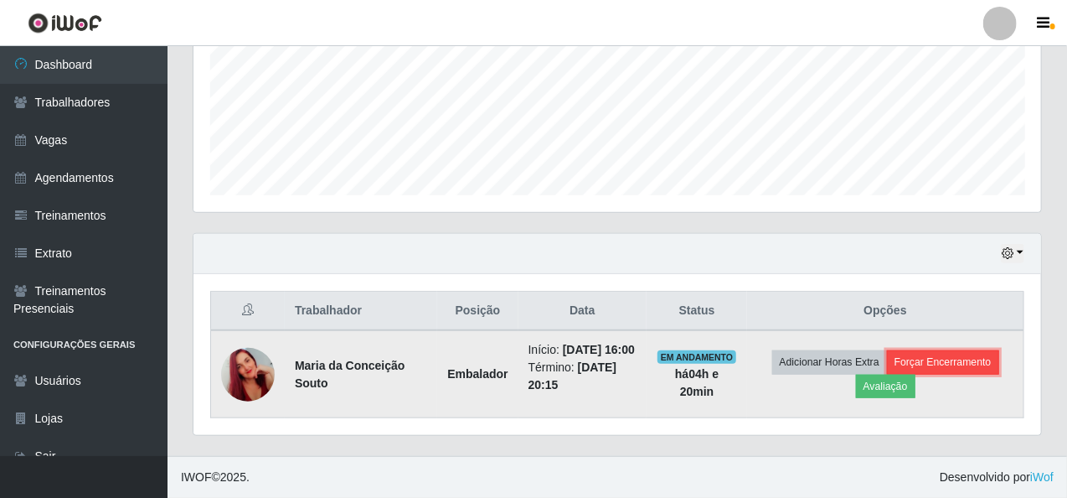
click at [961, 350] on button "Forçar Encerramento" at bounding box center [943, 361] width 112 height 23
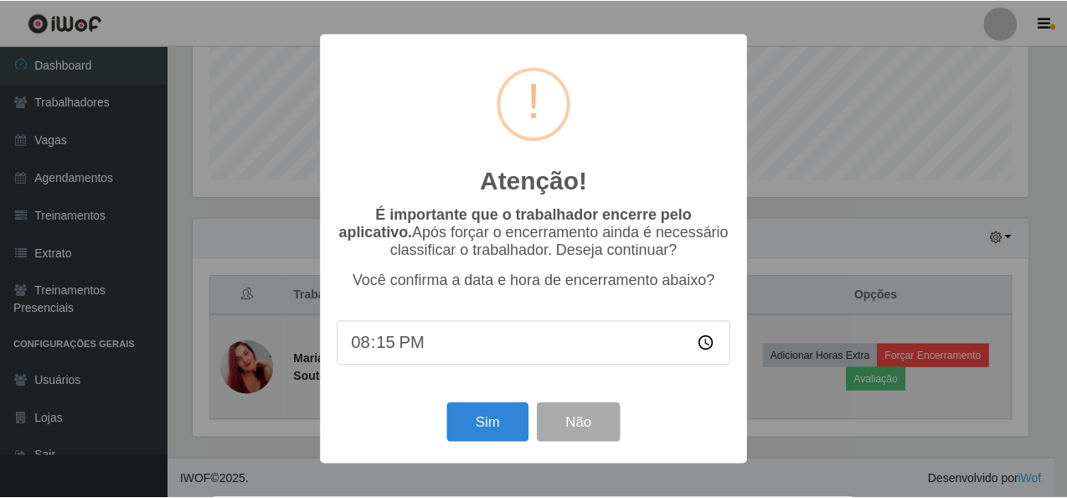
scroll to position [348, 841]
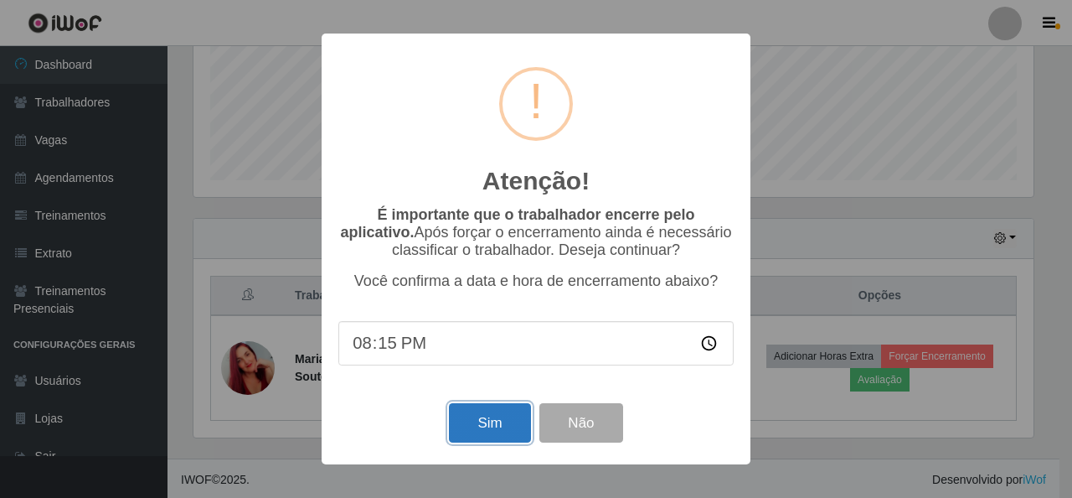
click at [504, 426] on button "Sim" at bounding box center [489, 422] width 81 height 39
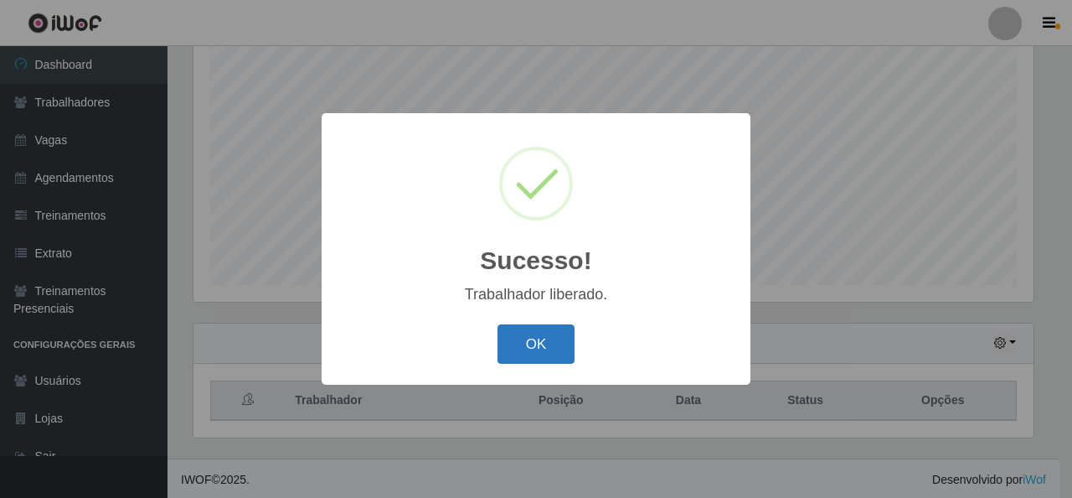
click at [564, 343] on button "OK" at bounding box center [537, 343] width 78 height 39
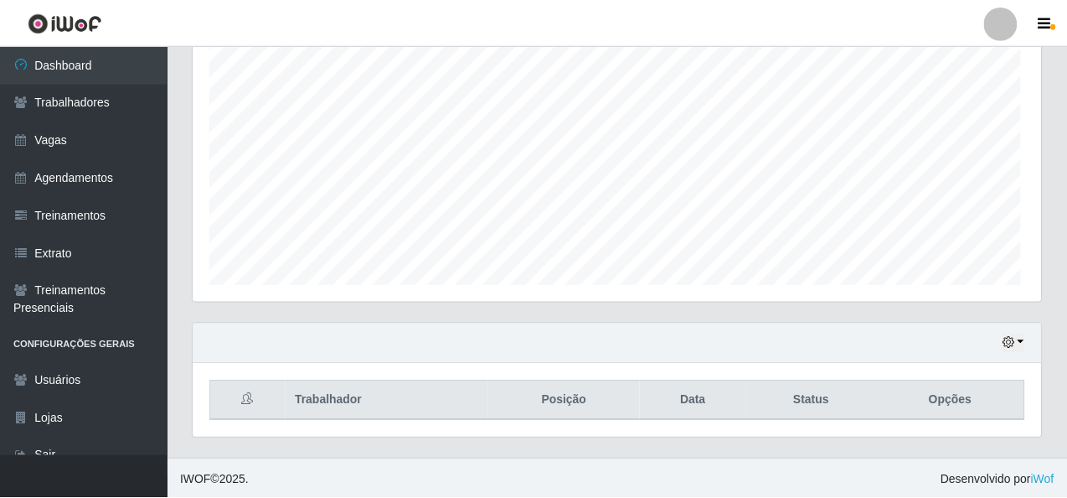
scroll to position [348, 848]
